Goal: Information Seeking & Learning: Find specific fact

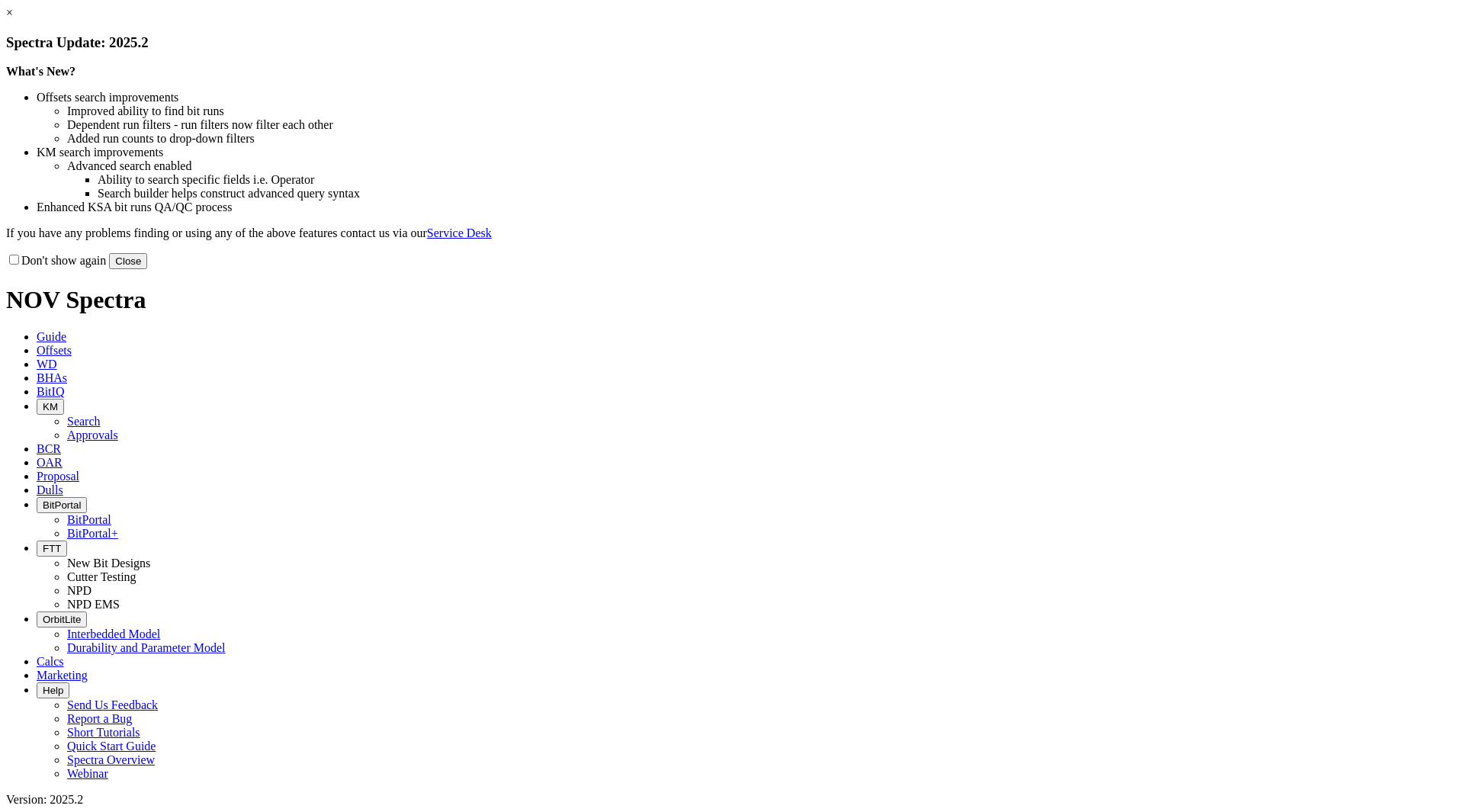
click at [147, 269] on button "Close" at bounding box center [128, 261] width 38 height 16
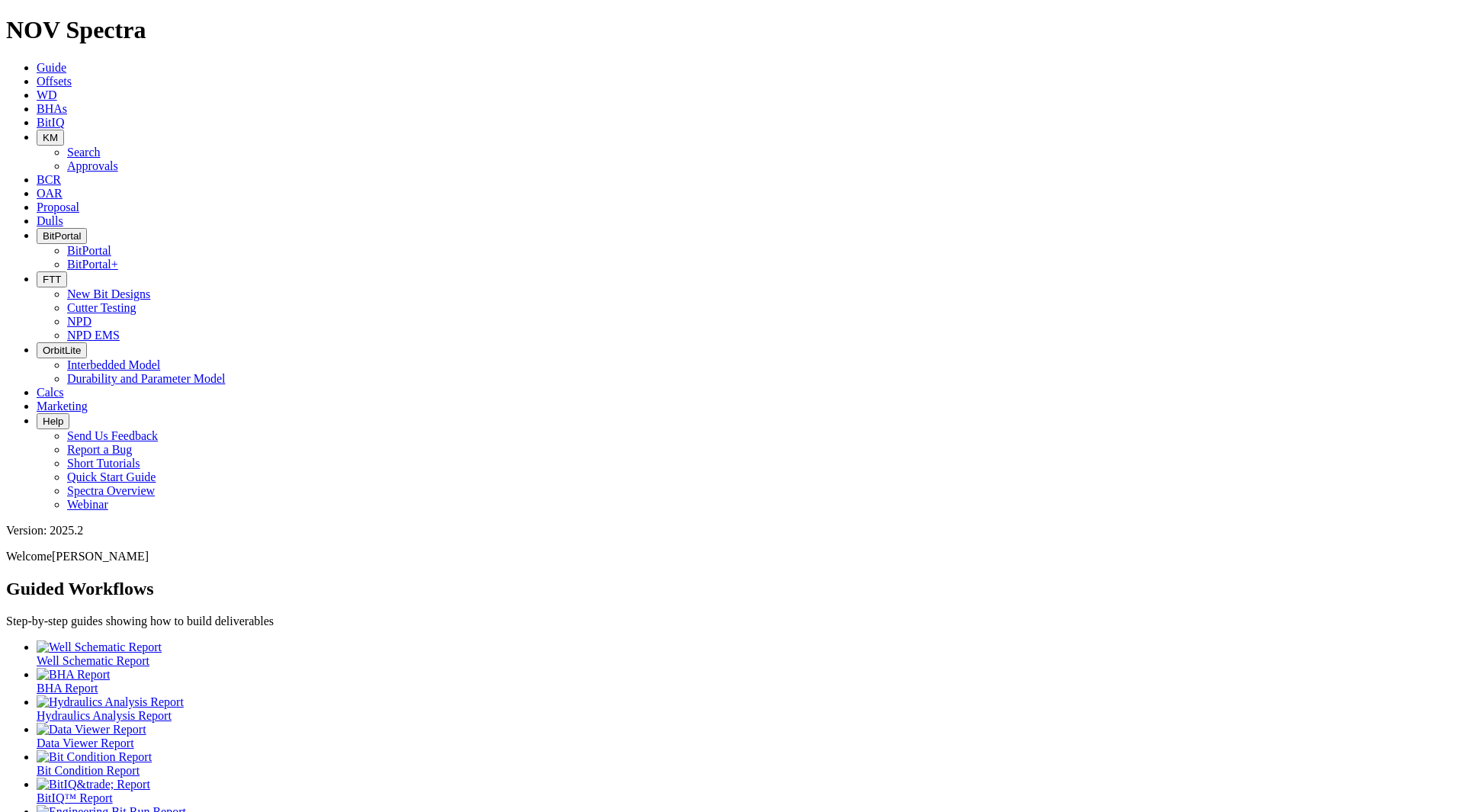
click at [64, 130] on button "KM" at bounding box center [50, 138] width 28 height 16
click at [100, 146] on link "Search" at bounding box center [83, 152] width 33 height 13
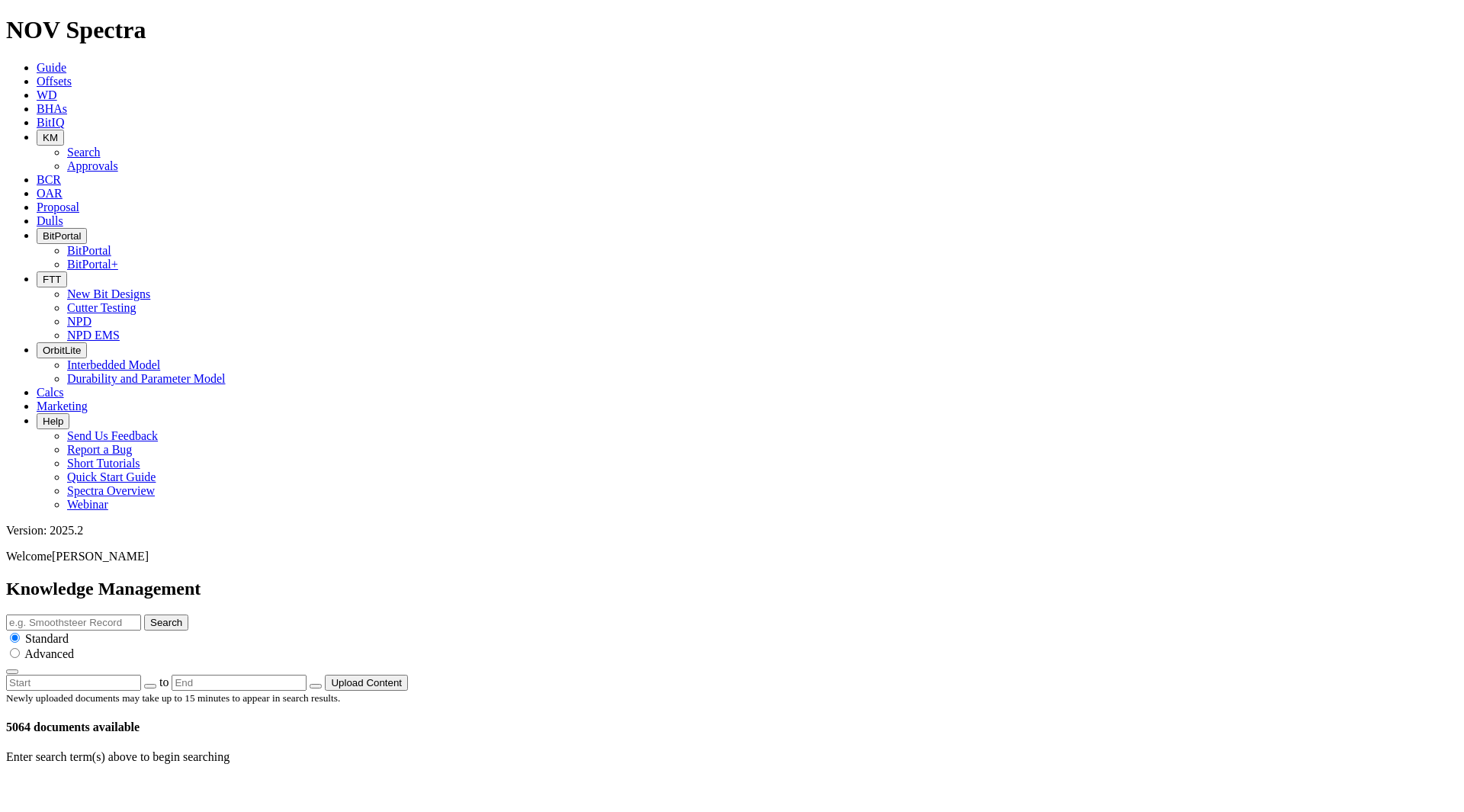
click at [141, 614] on input "text" at bounding box center [74, 623] width 135 height 16
type input "FAQ"
click at [189, 614] on button "Search" at bounding box center [166, 623] width 45 height 16
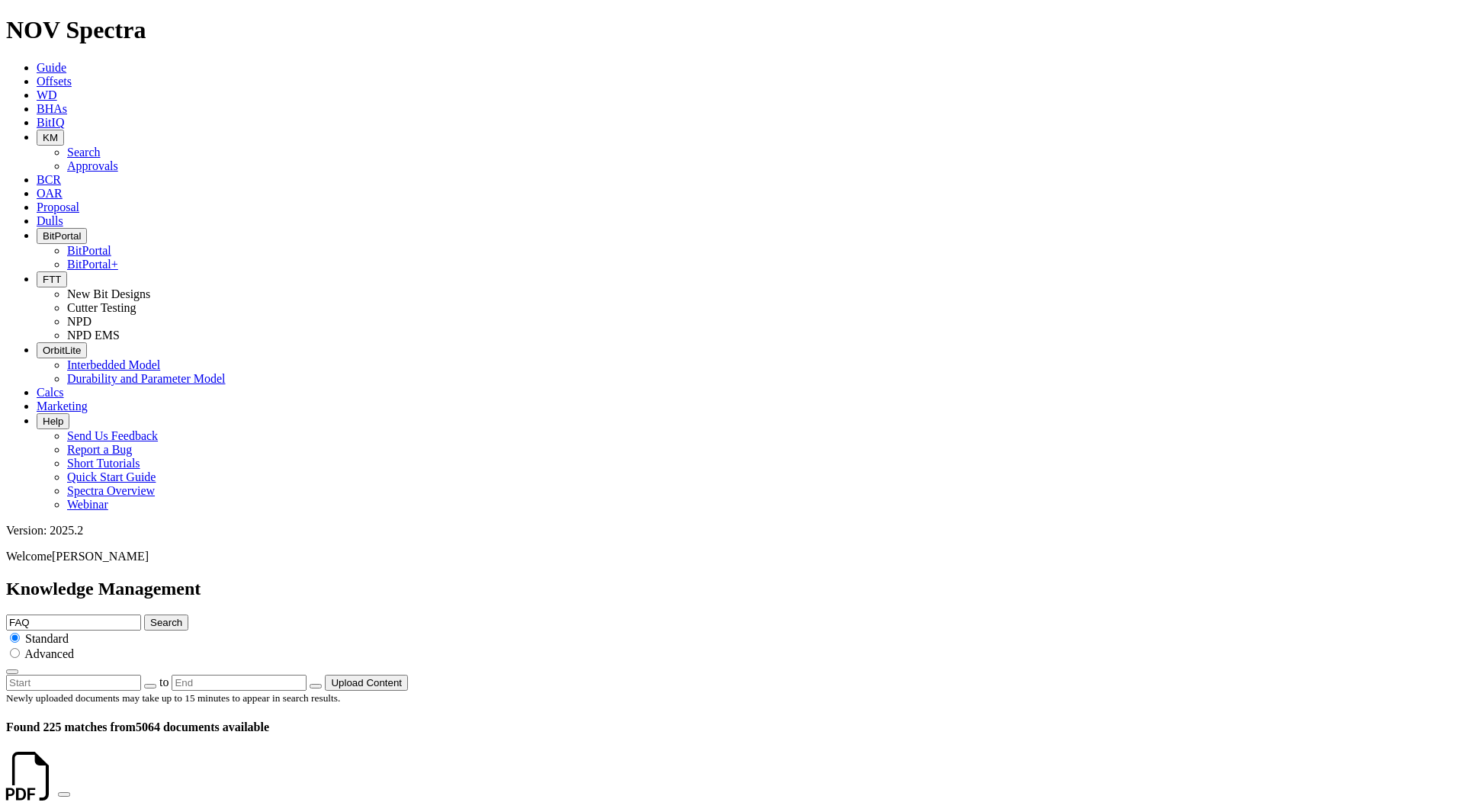
scroll to position [1490, 0]
drag, startPoint x: 812, startPoint y: 80, endPoint x: 634, endPoint y: 85, distance: 178.1
click at [635, 579] on div "Knowledge Management FAQ Search Standard Advanced to Upload Content" at bounding box center [732, 635] width 1452 height 112
type input "Intrepid"
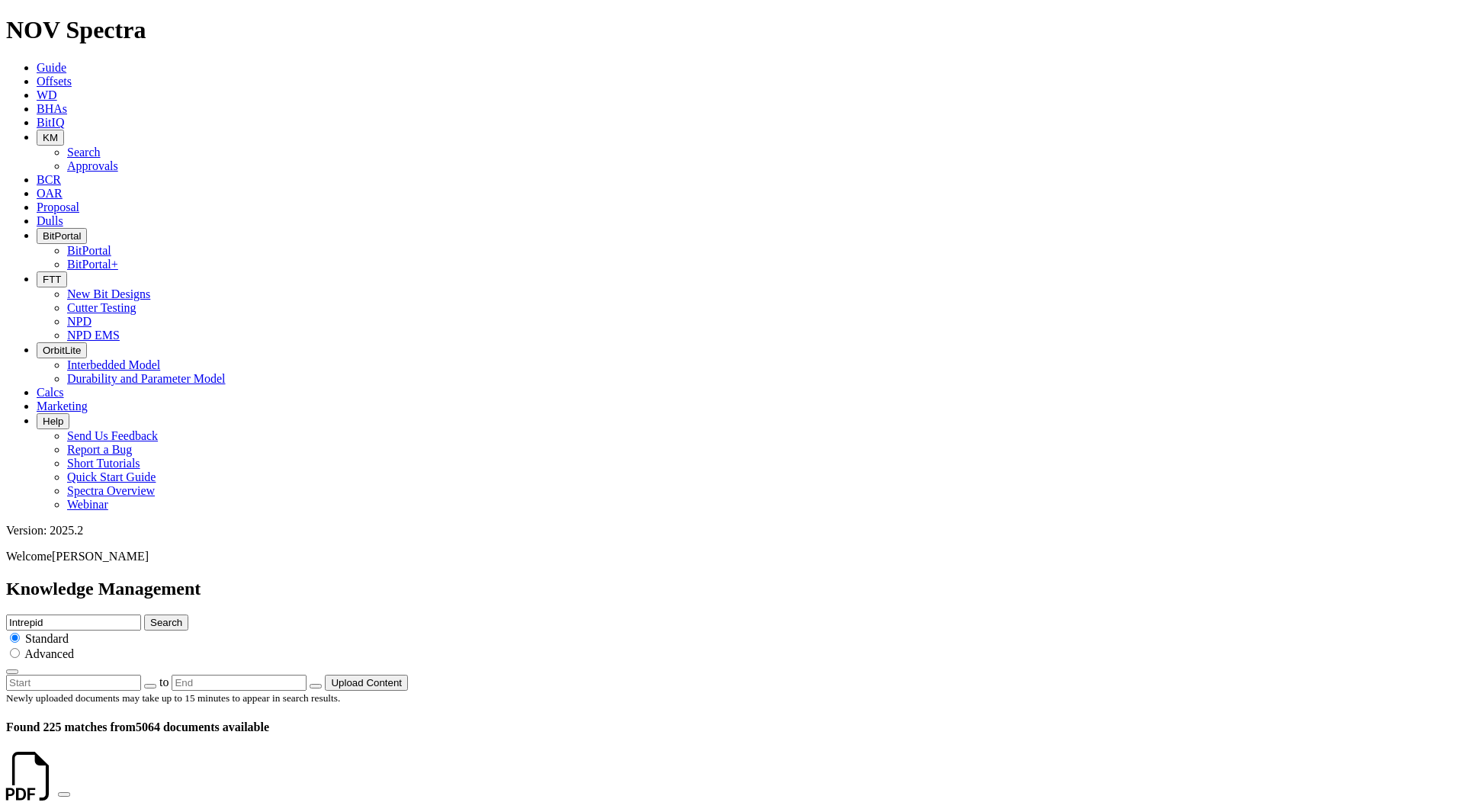
click at [144, 614] on button "Search" at bounding box center [166, 623] width 45 height 16
drag, startPoint x: 709, startPoint y: 85, endPoint x: 609, endPoint y: 83, distance: 100.0
click at [609, 579] on div "Knowledge Management FAQ Search Standard Advanced to Upload Content" at bounding box center [732, 635] width 1452 height 112
type input "rh54"
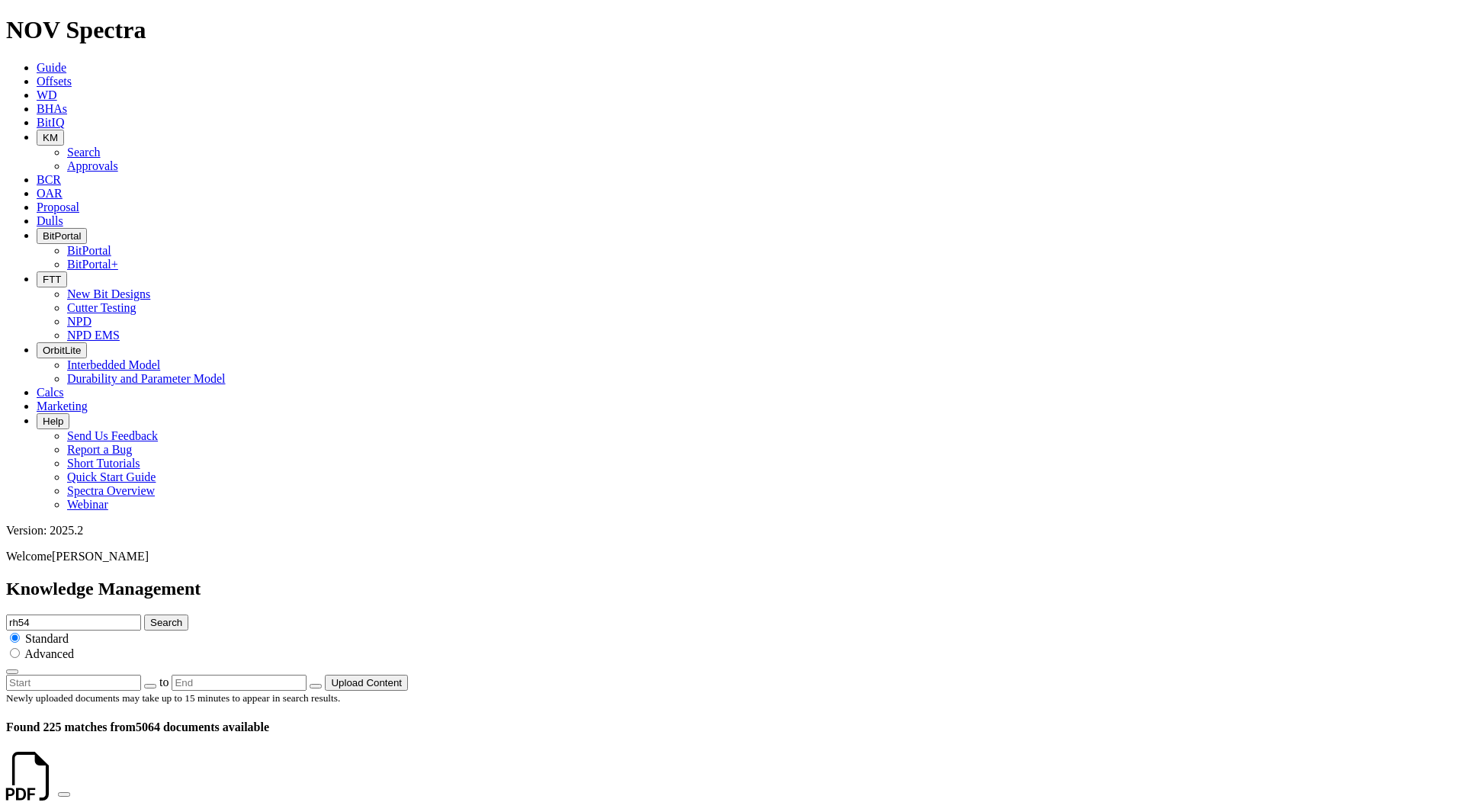
click at [144, 614] on button "Search" at bounding box center [166, 623] width 45 height 16
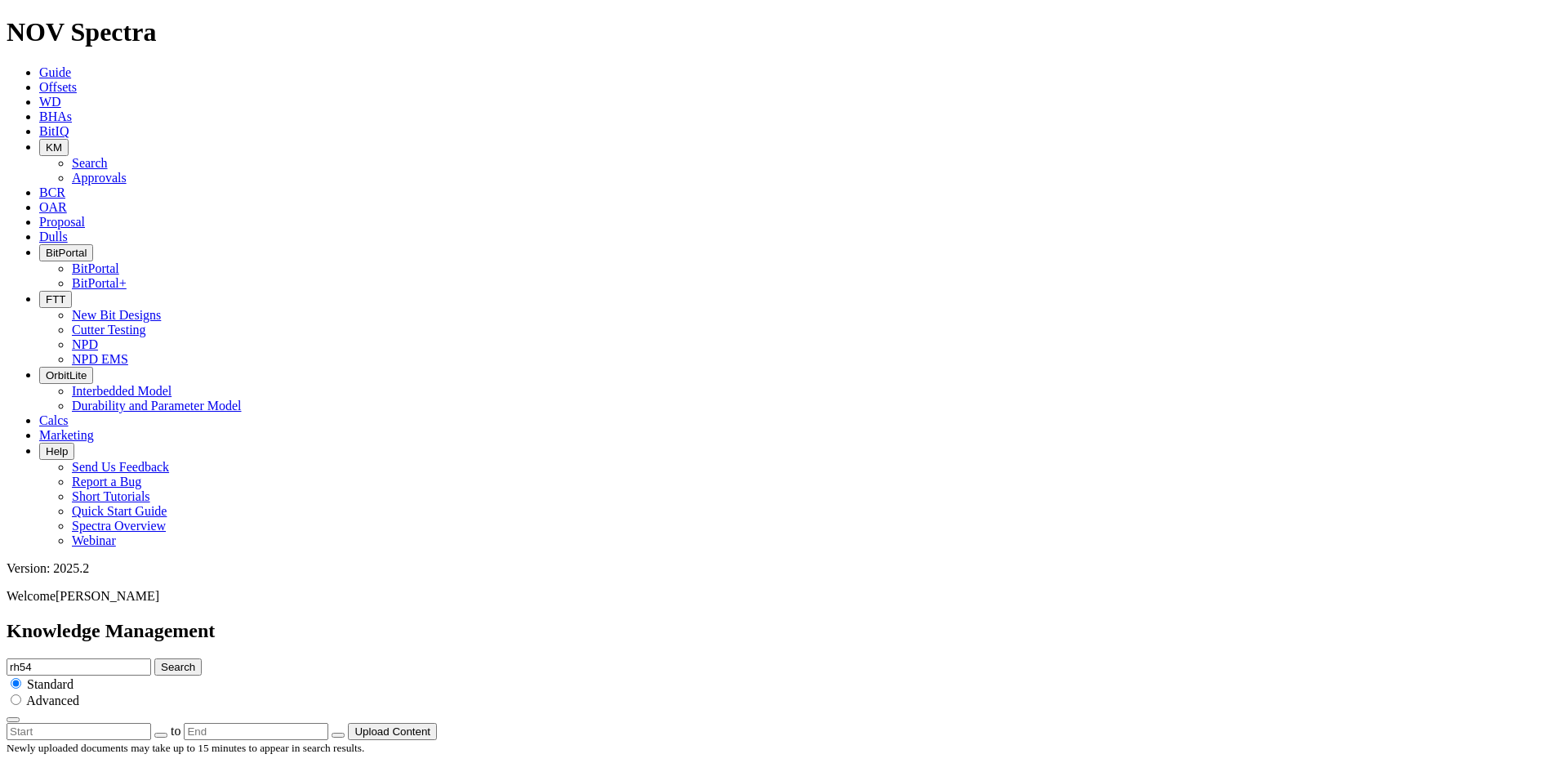
drag, startPoint x: 724, startPoint y: 89, endPoint x: 664, endPoint y: 92, distance: 60.1
click at [668, 620] on div "Knowledge Management rh54 Search Standard Advanced to Upload Content" at bounding box center [784, 680] width 1555 height 120
type input "Polaris"
click at [154, 658] on button "Search" at bounding box center [178, 667] width 48 height 17
